Goal: Navigation & Orientation: Understand site structure

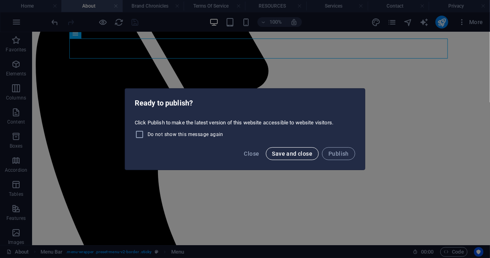
click at [302, 155] on span "Save and close" at bounding box center [292, 153] width 40 height 6
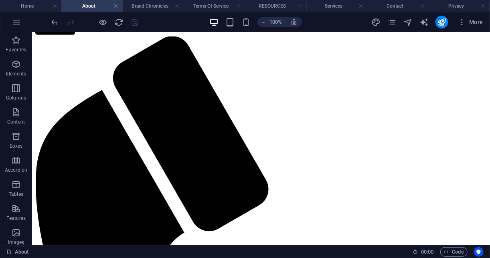
scroll to position [51, 0]
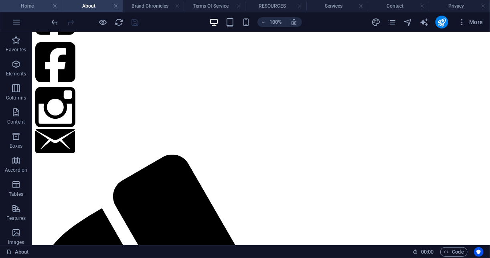
click at [15, 2] on h4 "Home" at bounding box center [30, 6] width 61 height 9
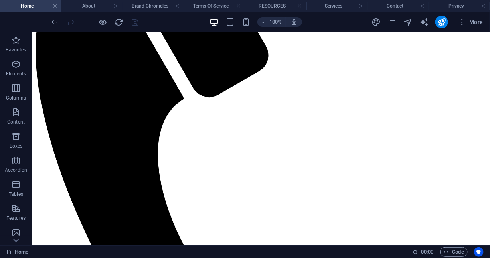
scroll to position [272, 0]
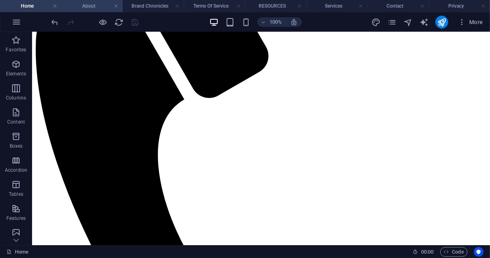
click at [103, 8] on h4 "About" at bounding box center [91, 6] width 61 height 9
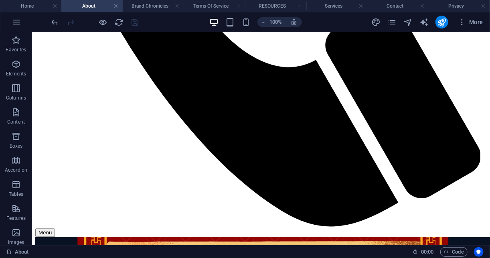
scroll to position [565, 0]
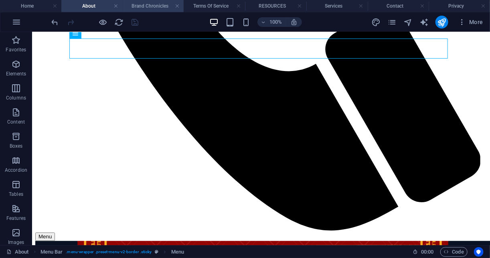
click at [155, 5] on h4 "Brand Chronicles" at bounding box center [153, 6] width 61 height 9
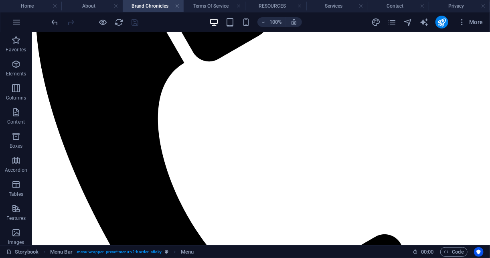
scroll to position [112, 0]
